Goal: Complete application form

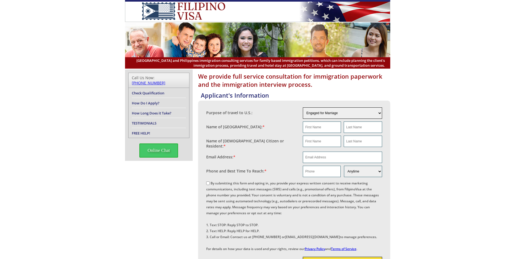
click at [303, 107] on select "Engaged for Marriage Already Married to [DEMOGRAPHIC_DATA] Citizen / Resident F…" at bounding box center [342, 112] width 79 height 11
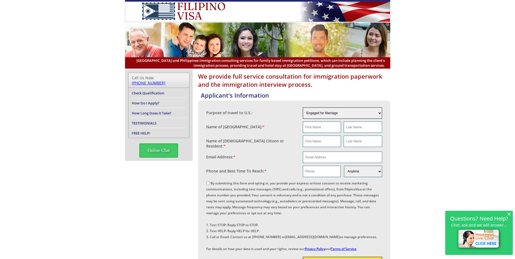
click at [509, 214] on span "×" at bounding box center [510, 213] width 4 height 5
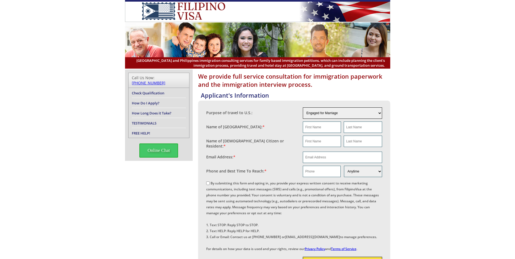
click at [303, 107] on select "Engaged for Marriage Already Married to [DEMOGRAPHIC_DATA] Citizen / Resident F…" at bounding box center [342, 112] width 79 height 11
click option "Other" at bounding box center [0, 0] width 0 height 0
click at [303, 107] on select "Engaged for Marriage Already Married to [DEMOGRAPHIC_DATA] Citizen / Resident F…" at bounding box center [342, 112] width 79 height 11
click option "Not Sure" at bounding box center [0, 0] width 0 height 0
click at [303, 107] on select "Engaged for Marriage Already Married to [DEMOGRAPHIC_DATA] Citizen / Resident F…" at bounding box center [342, 112] width 79 height 11
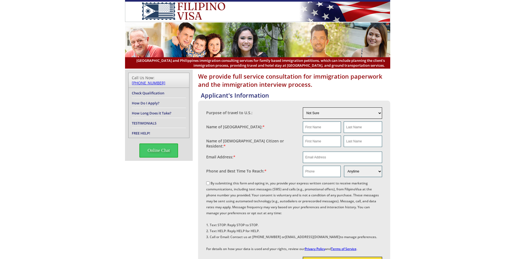
select select "5"
click option "For A Job" at bounding box center [0, 0] width 0 height 0
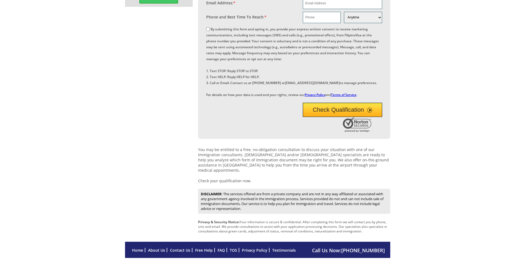
scroll to position [154, 0]
